Goal: Check status: Check status

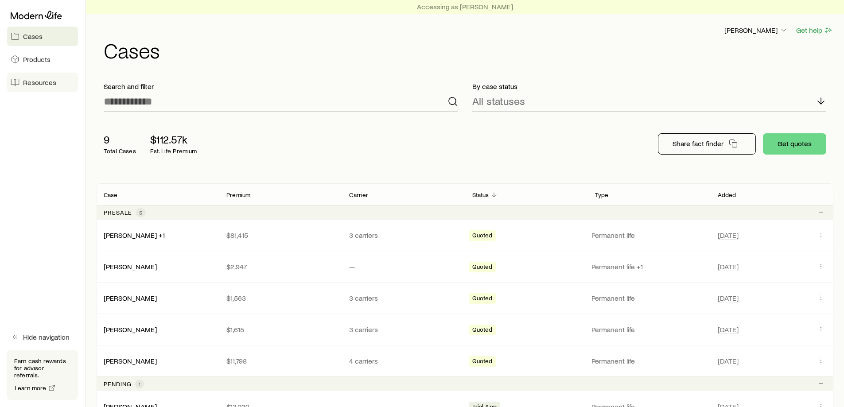
click at [47, 83] on span "Resources" at bounding box center [39, 82] width 33 height 9
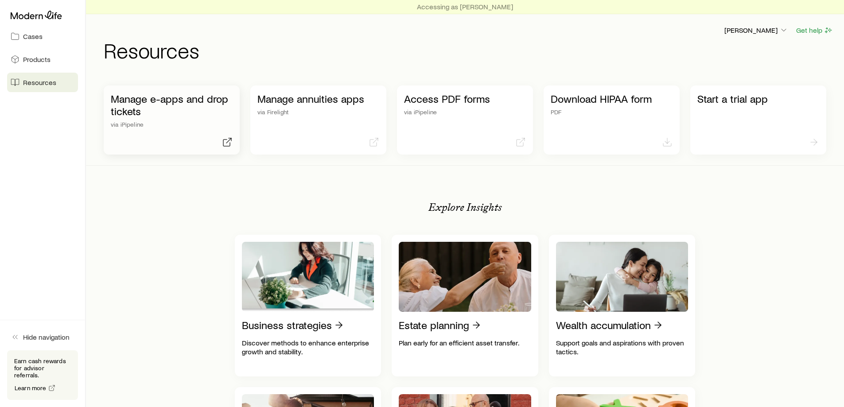
click at [196, 110] on p "Manage e-apps and drop tickets" at bounding box center [172, 105] width 122 height 25
click at [37, 37] on span "Cases" at bounding box center [32, 36] width 19 height 9
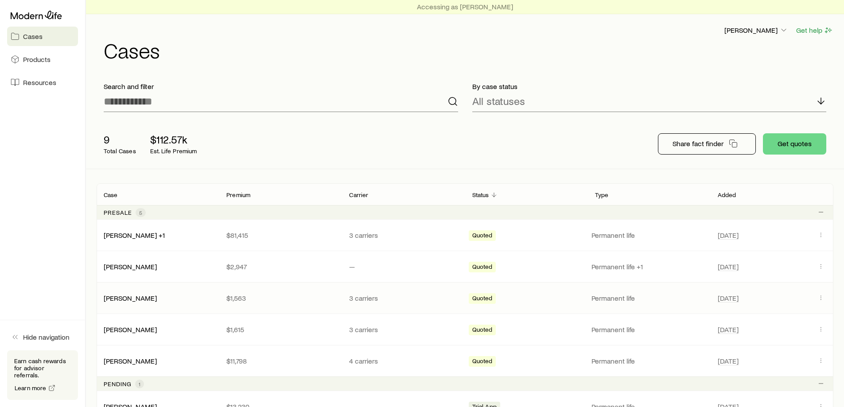
click at [511, 299] on div "Quoted" at bounding box center [527, 298] width 116 height 12
click at [129, 305] on div "[PERSON_NAME] $1,563 3 carriers Quoted Permanent life [DATE]" at bounding box center [465, 298] width 737 height 31
click at [128, 300] on link "[PERSON_NAME]" at bounding box center [130, 297] width 53 height 8
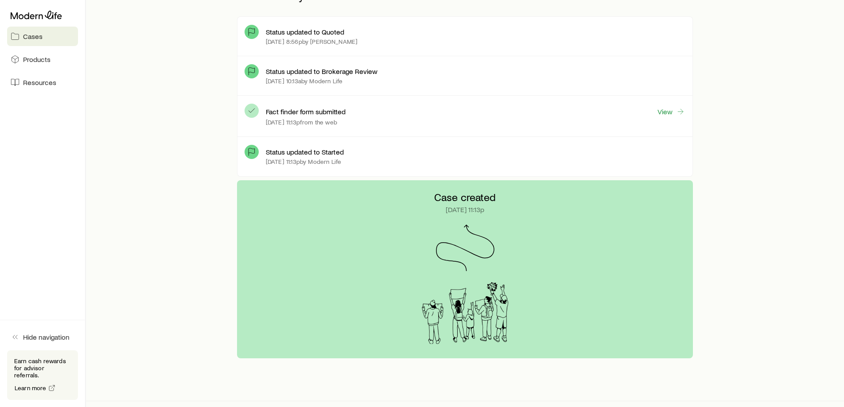
scroll to position [266, 0]
click at [675, 115] on link "View" at bounding box center [671, 111] width 28 height 10
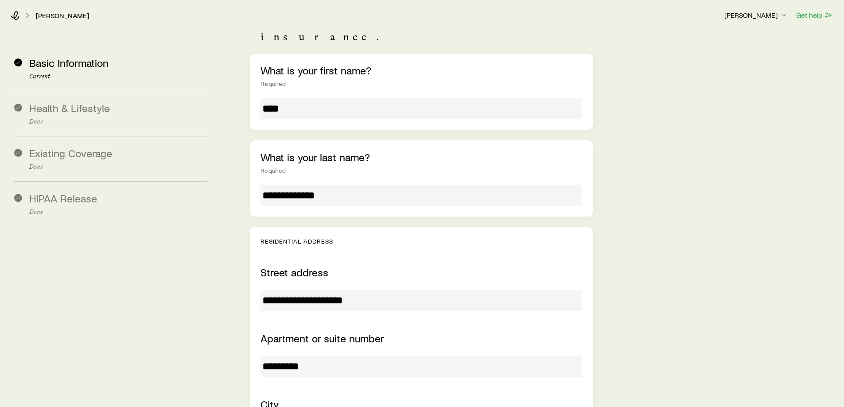
scroll to position [177, 0]
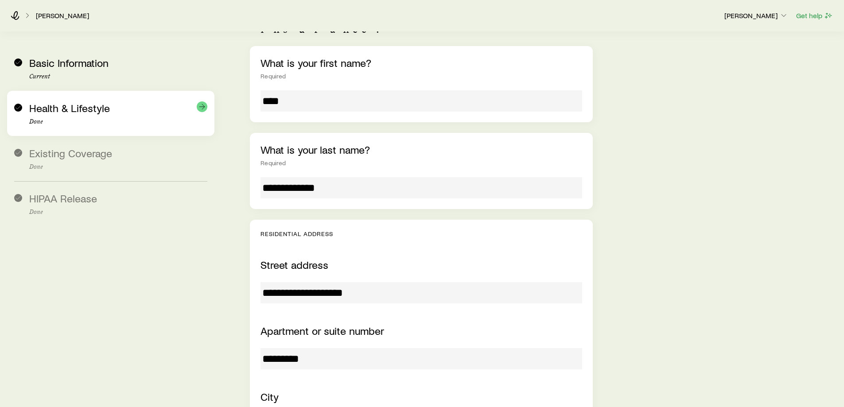
click at [86, 105] on span "Health & Lifestyle" at bounding box center [69, 107] width 81 height 13
